Goal: Navigation & Orientation: Understand site structure

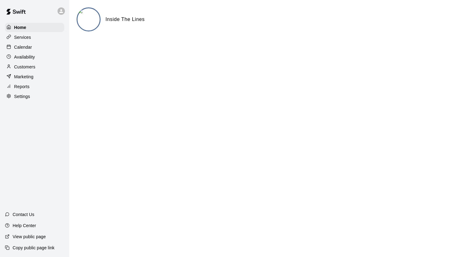
click at [22, 38] on p "Services" at bounding box center [22, 37] width 17 height 6
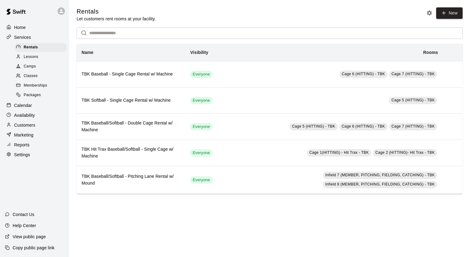
click at [28, 89] on span "Memberships" at bounding box center [35, 85] width 23 height 6
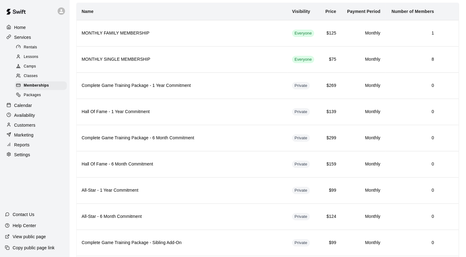
scroll to position [23, 0]
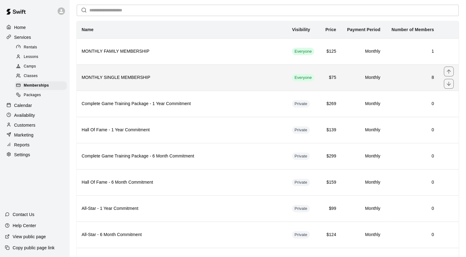
click at [432, 77] on h6 "8" at bounding box center [412, 77] width 44 height 7
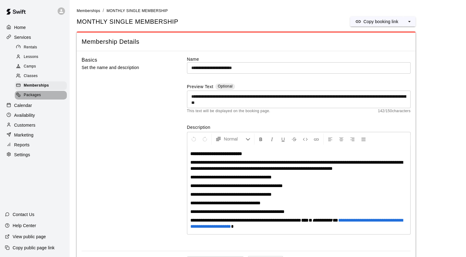
click at [31, 98] on span "Packages" at bounding box center [32, 95] width 17 height 6
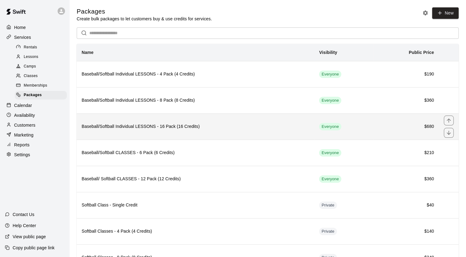
click at [143, 122] on th "Baseball/Softball Individual LESSONS - 16 Pack (16 Credits)" at bounding box center [195, 126] width 237 height 26
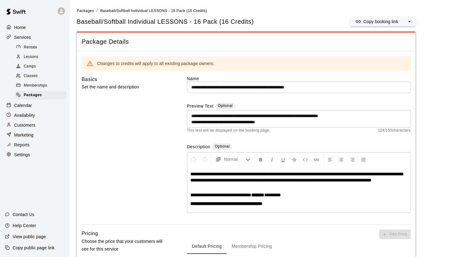
click at [25, 28] on p "Home" at bounding box center [20, 27] width 12 height 6
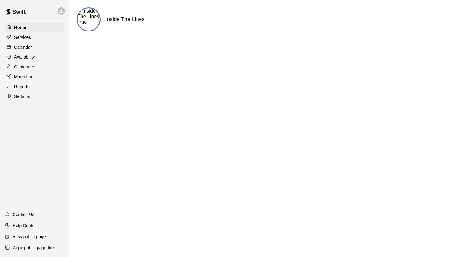
click at [308, 49] on html "Home Services Calendar Availability Customers Marketing Reports Settings Contac…" at bounding box center [235, 24] width 470 height 49
